Goal: Task Accomplishment & Management: Manage account settings

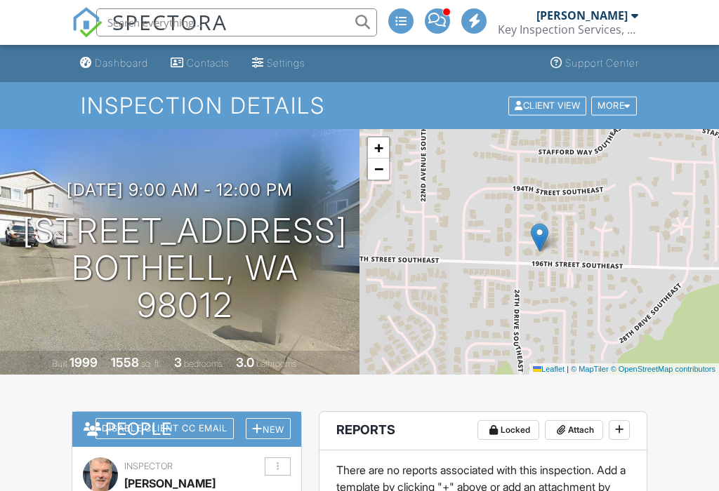
click at [616, 425] on icon at bounding box center [619, 430] width 8 height 10
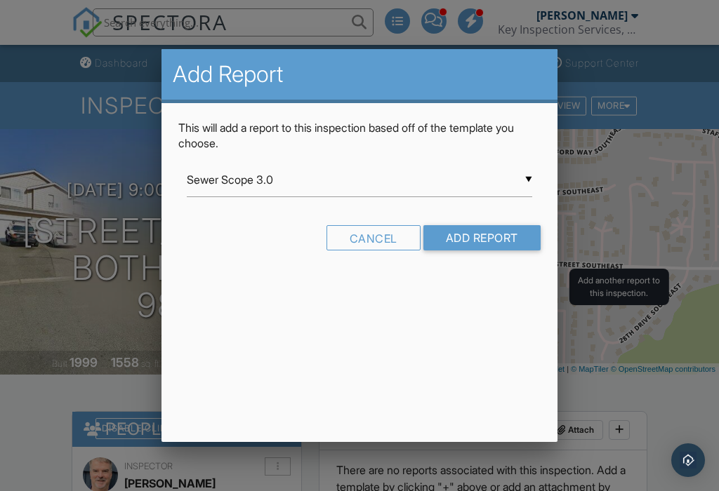
scroll to position [109, 0]
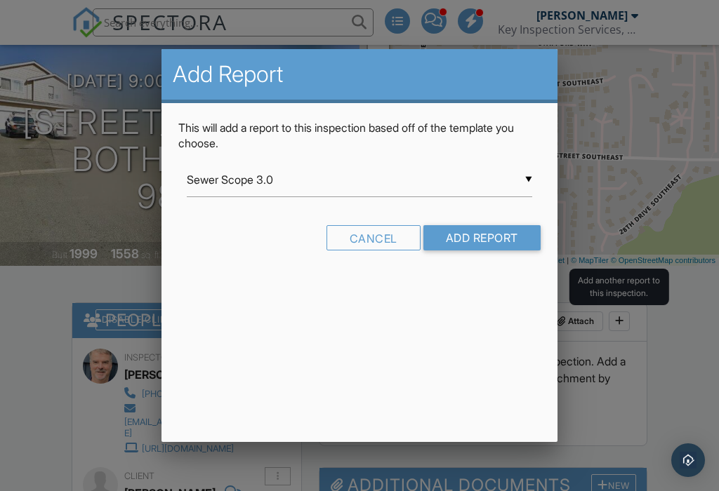
click at [531, 179] on input "Sewer Scope 3.0" at bounding box center [359, 180] width 345 height 34
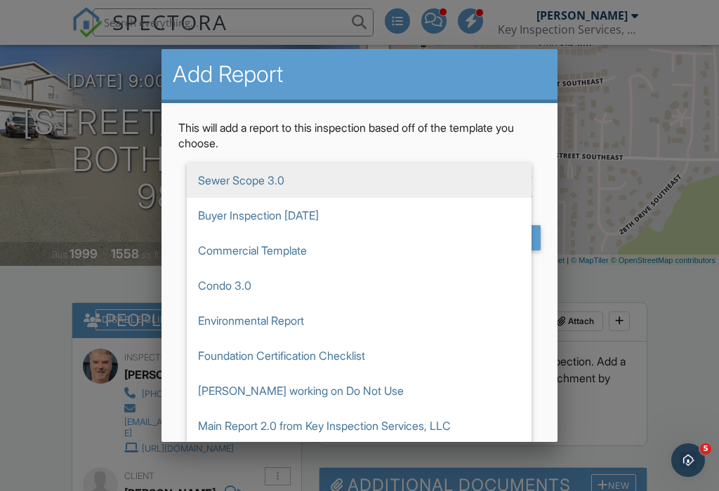
click at [277, 222] on span "Buyer Inspection [DATE]" at bounding box center [359, 215] width 345 height 35
type input "Buyer Inspection [DATE]"
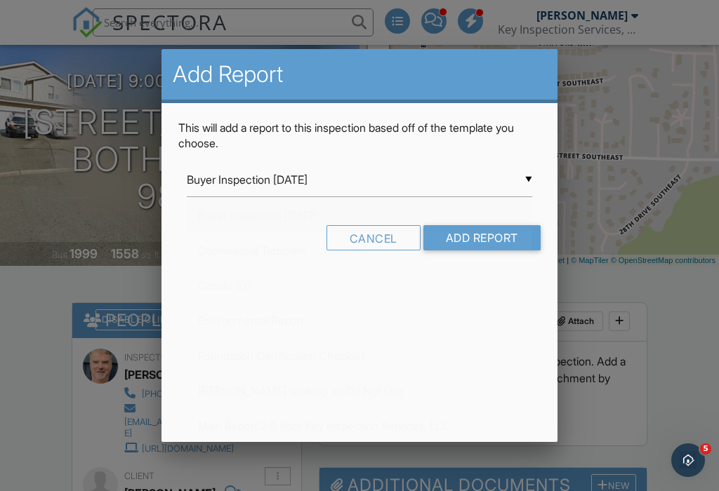
scroll to position [0, 0]
click at [484, 235] on input "Add Report" at bounding box center [481, 237] width 117 height 25
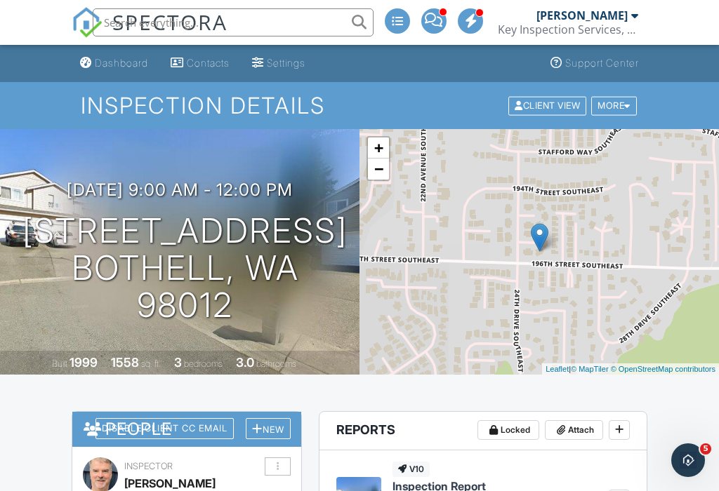
click at [124, 67] on div "Dashboard" at bounding box center [121, 63] width 53 height 12
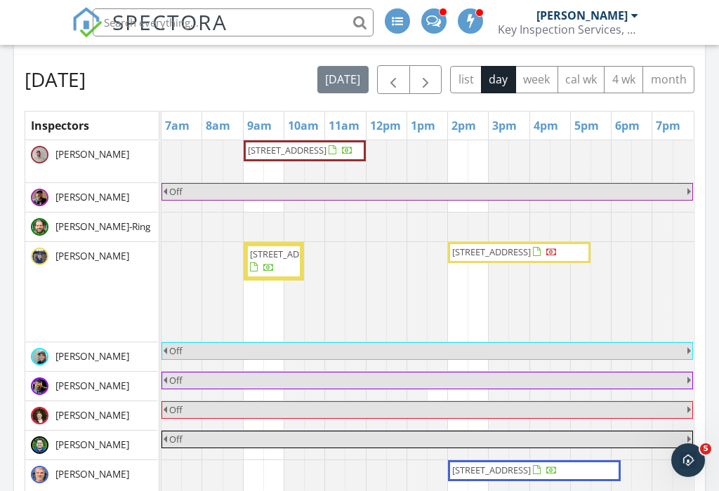
scroll to position [550, 0]
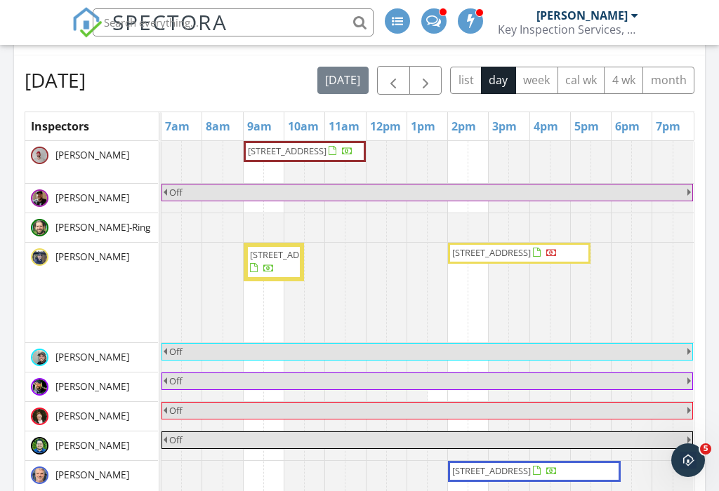
click at [419, 78] on span "button" at bounding box center [425, 80] width 17 height 17
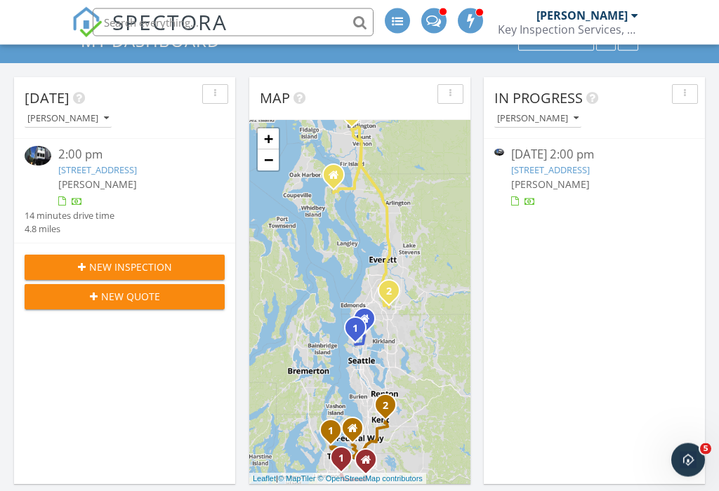
scroll to position [0, 0]
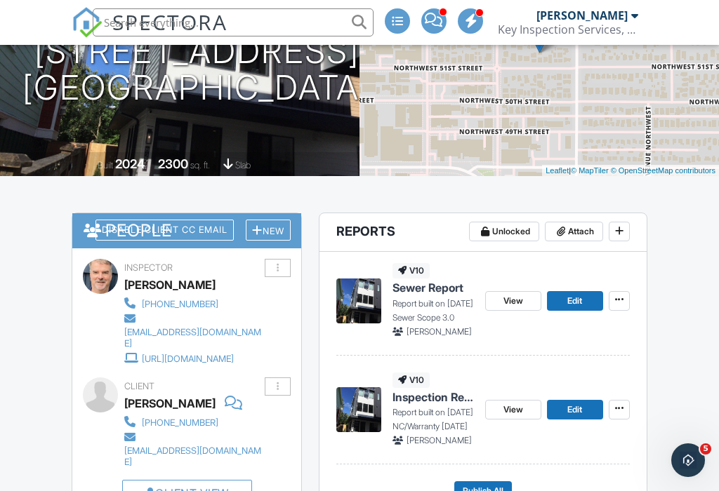
scroll to position [252, 0]
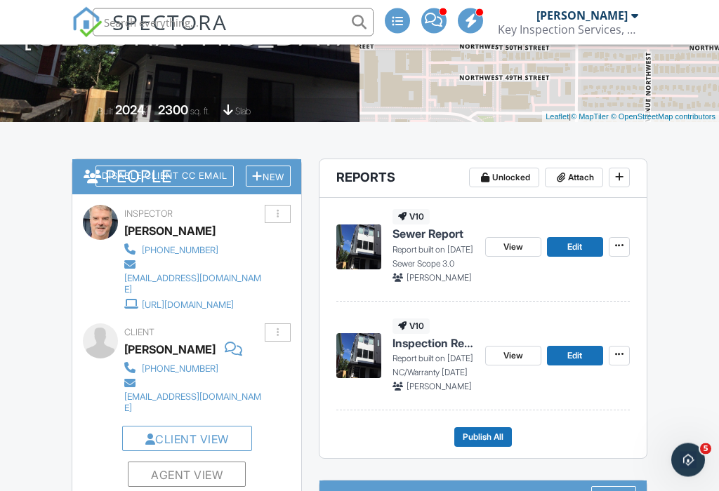
click at [516, 353] on span "View" at bounding box center [513, 357] width 20 height 14
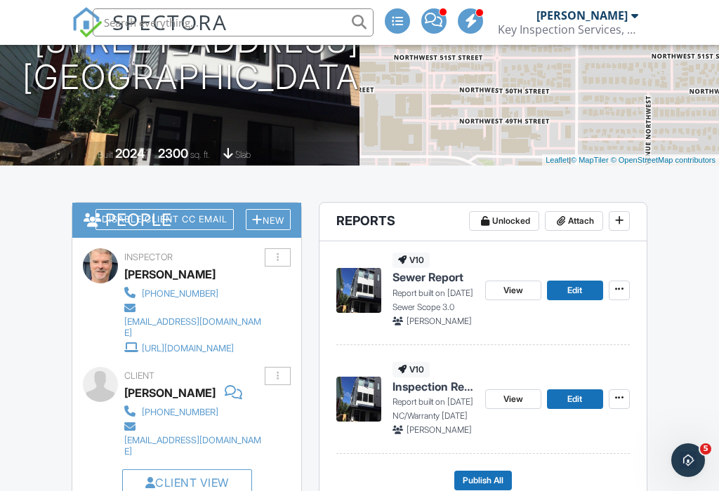
click at [512, 284] on span "View" at bounding box center [513, 291] width 20 height 14
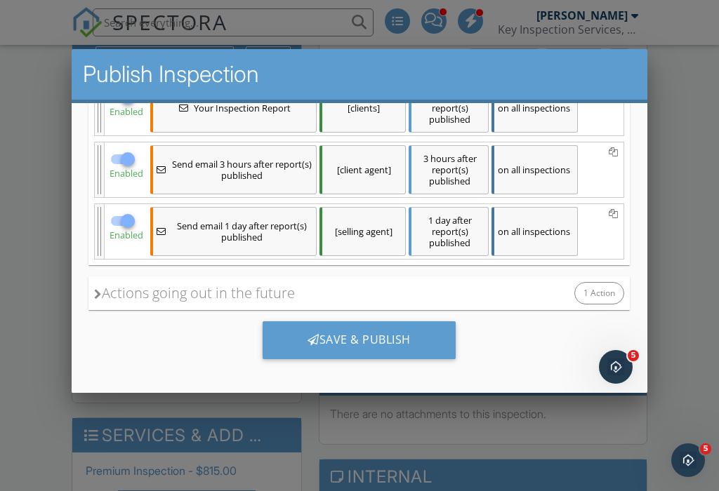
scroll to position [340, 0]
click at [354, 338] on div "Save & Publish" at bounding box center [359, 340] width 193 height 38
